Goal: Task Accomplishment & Management: Manage account settings

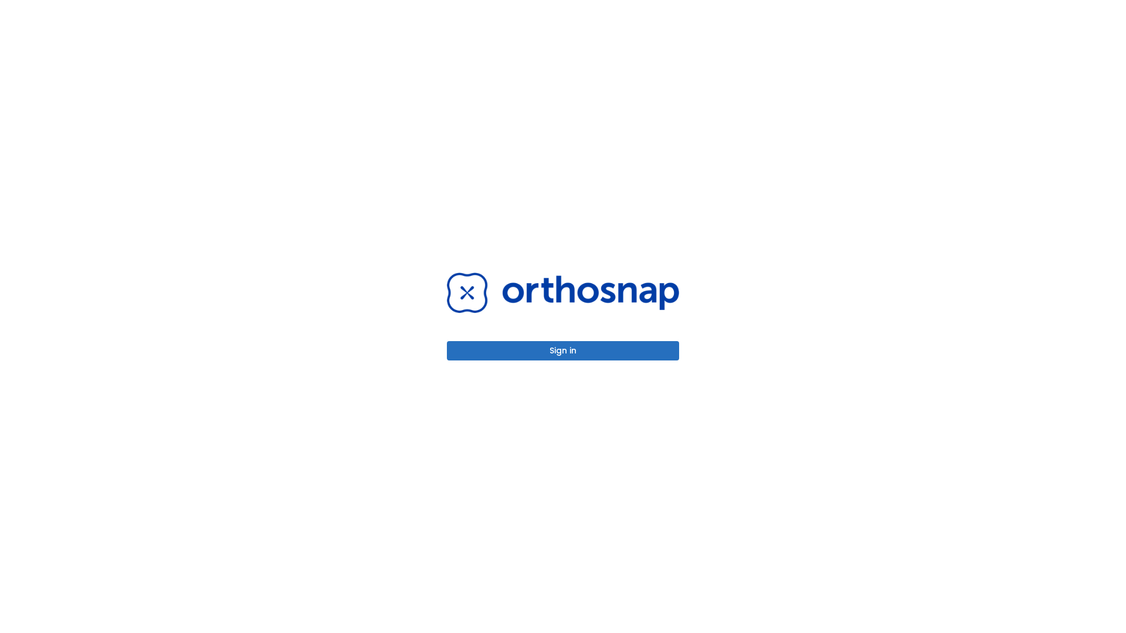
click at [563, 351] on button "Sign in" at bounding box center [563, 350] width 232 height 19
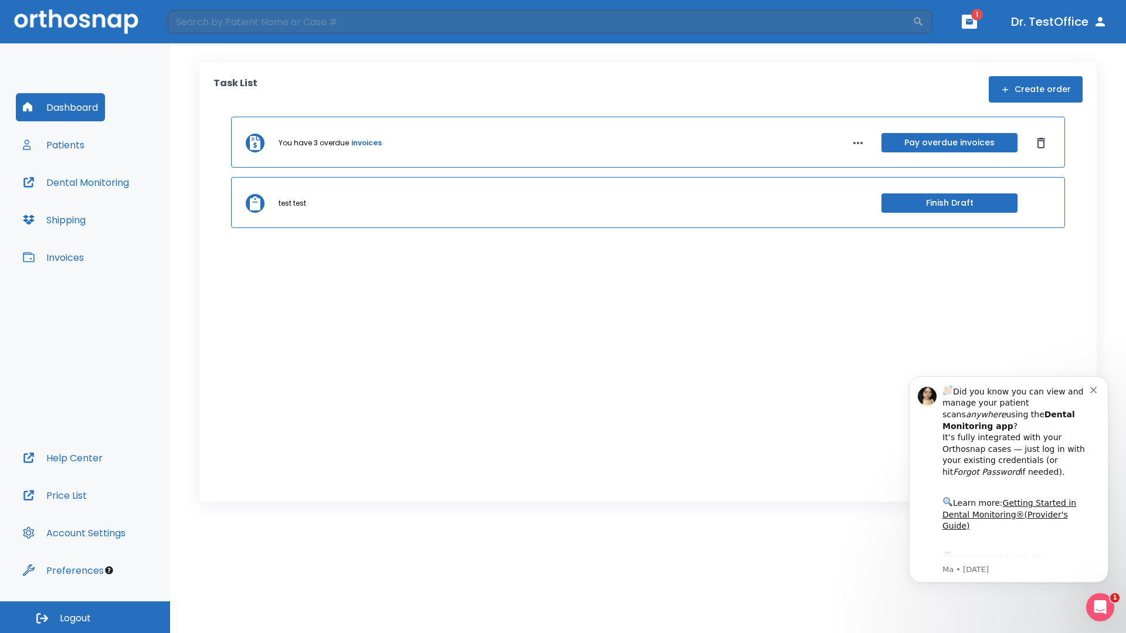
click at [85, 617] on span "Logout" at bounding box center [75, 618] width 31 height 13
